Goal: Find specific page/section: Find specific page/section

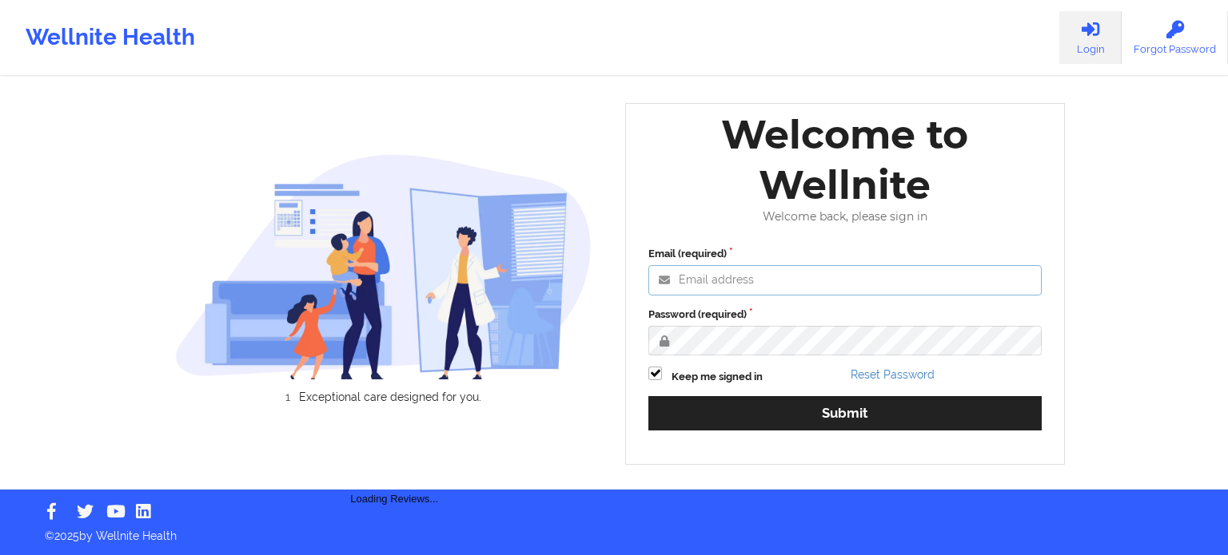
type input "[PERSON_NAME][EMAIL_ADDRESS][PERSON_NAME][DOMAIN_NAME]"
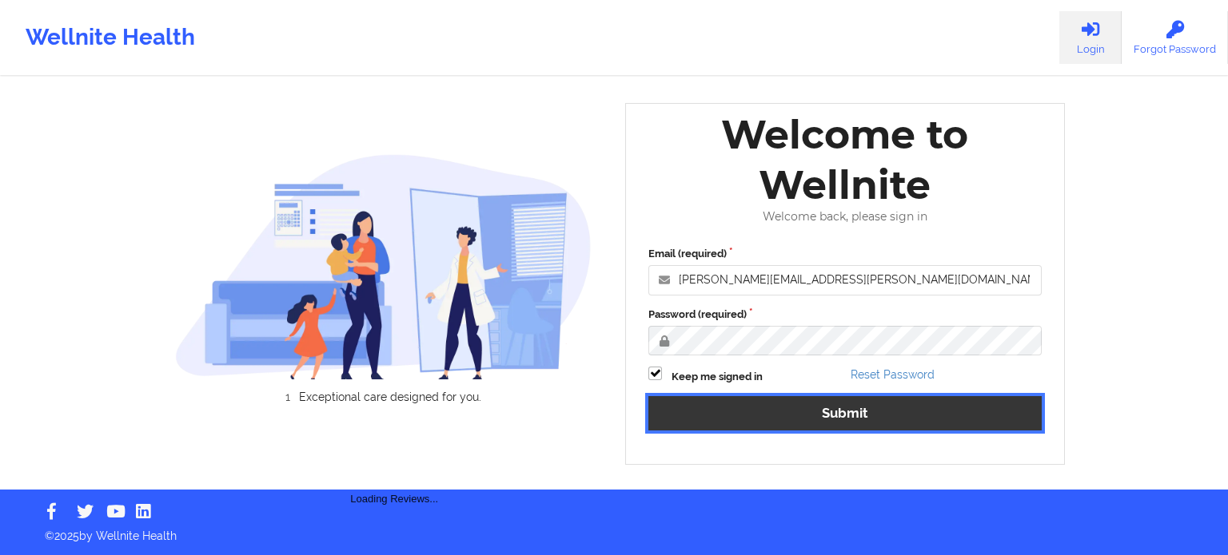
click at [711, 418] on button "Submit" at bounding box center [844, 413] width 393 height 34
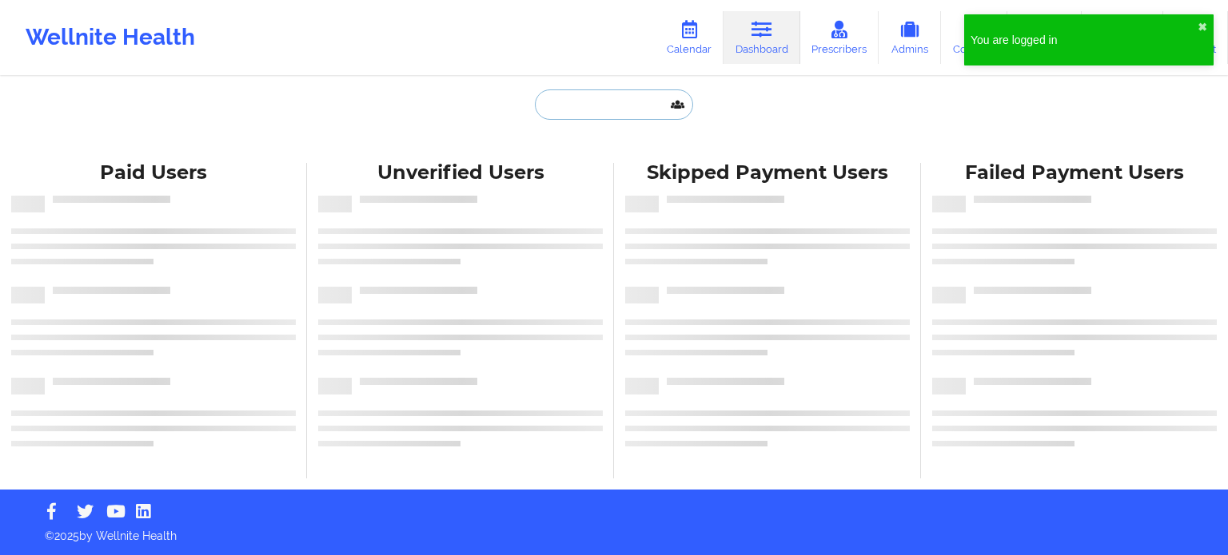
click at [601, 102] on input "text" at bounding box center [614, 105] width 158 height 30
paste input "[PERSON_NAME] -"
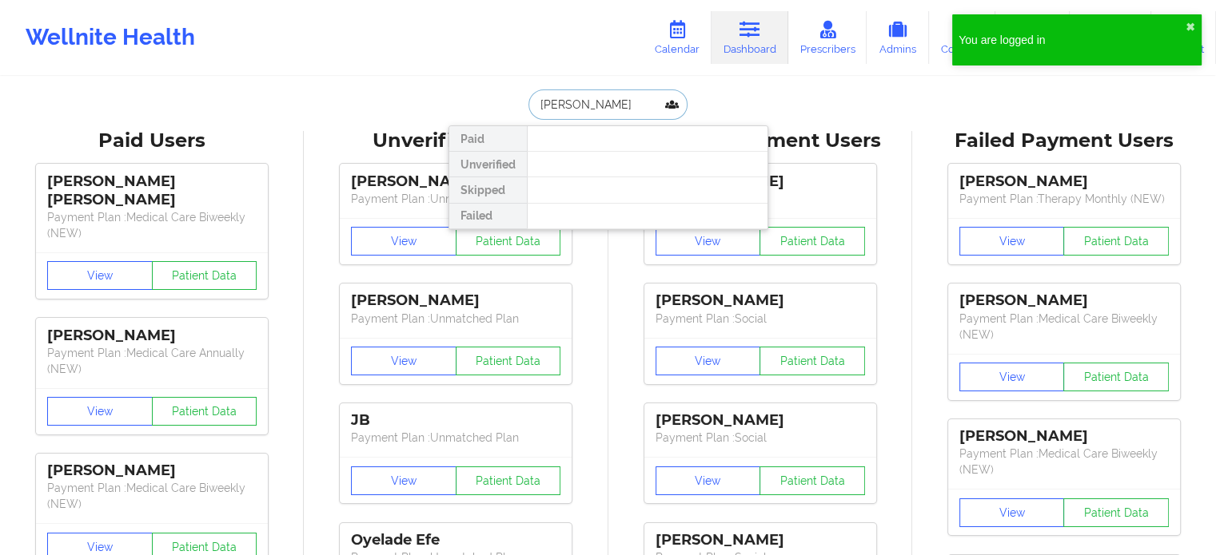
type input "[PERSON_NAME]"
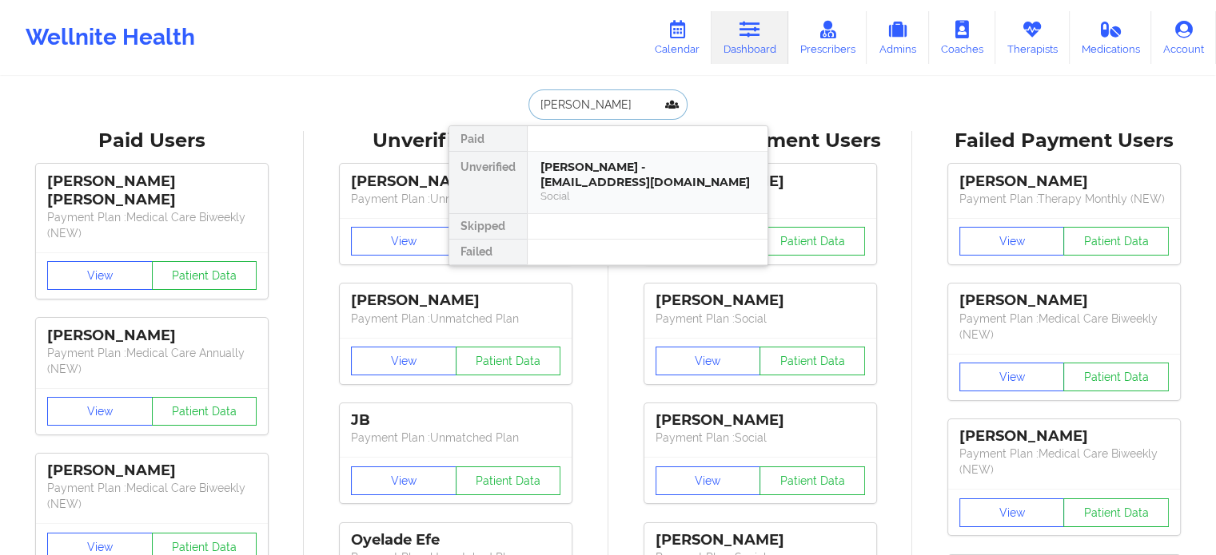
click at [604, 189] on div "Social" at bounding box center [647, 196] width 214 height 14
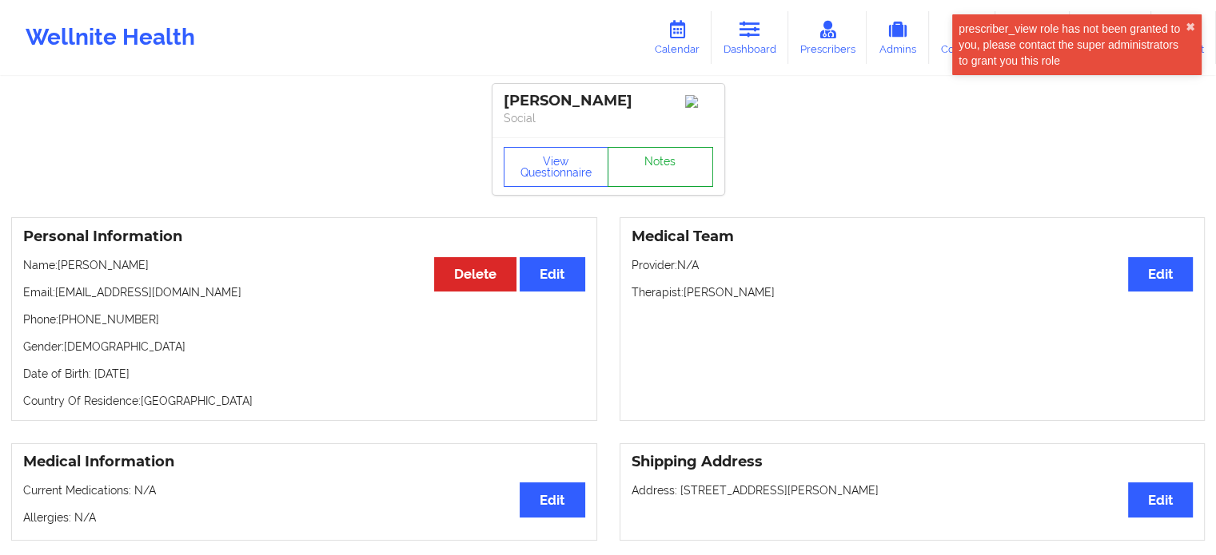
click at [665, 181] on link "Notes" at bounding box center [659, 167] width 105 height 40
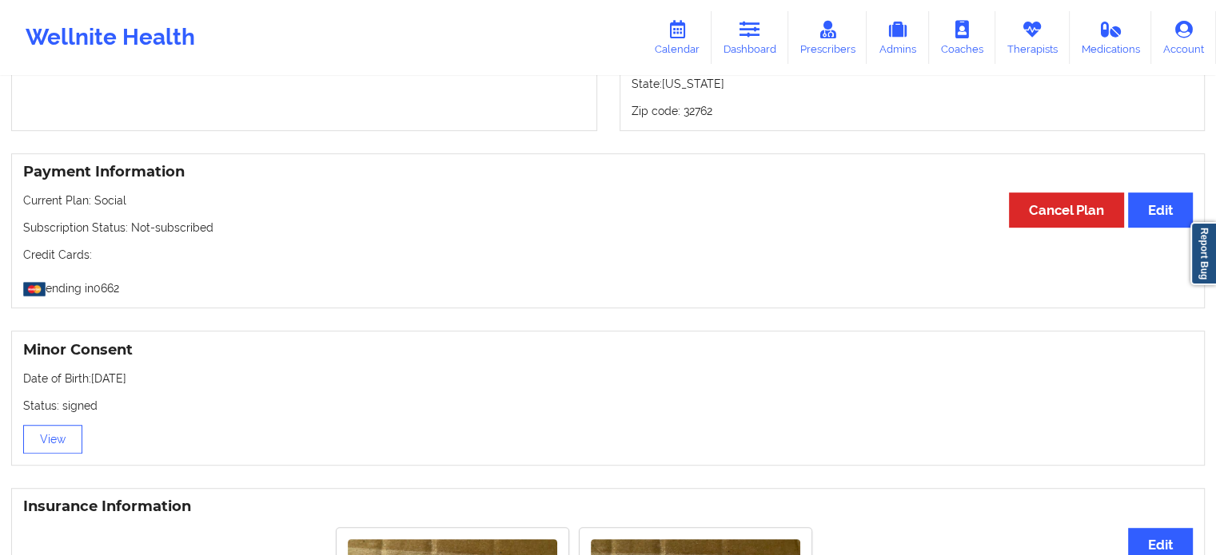
scroll to position [659, 0]
